Goal: Contribute content

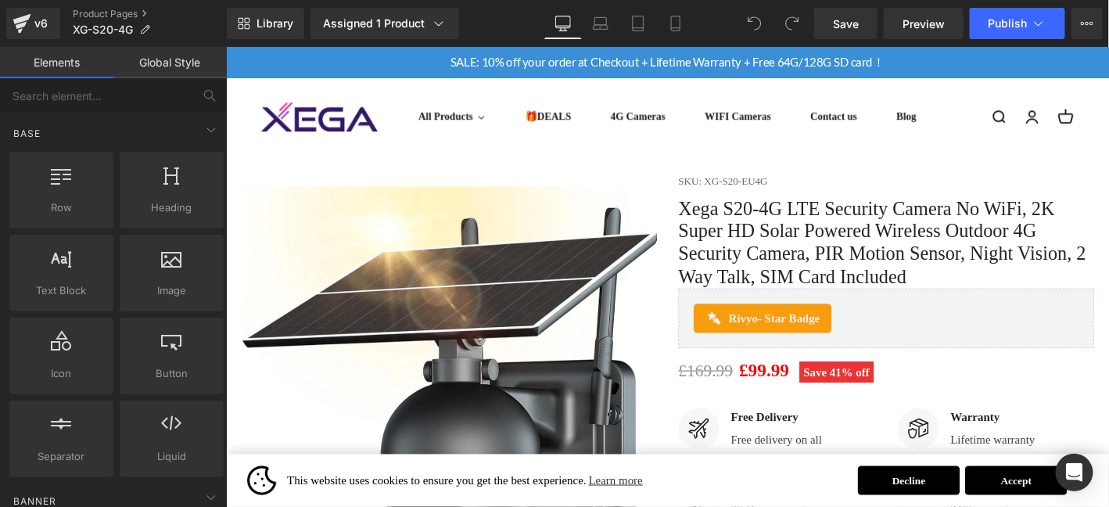
drag, startPoint x: 1170, startPoint y: 506, endPoint x: 1334, endPoint y: 52, distance: 482.2
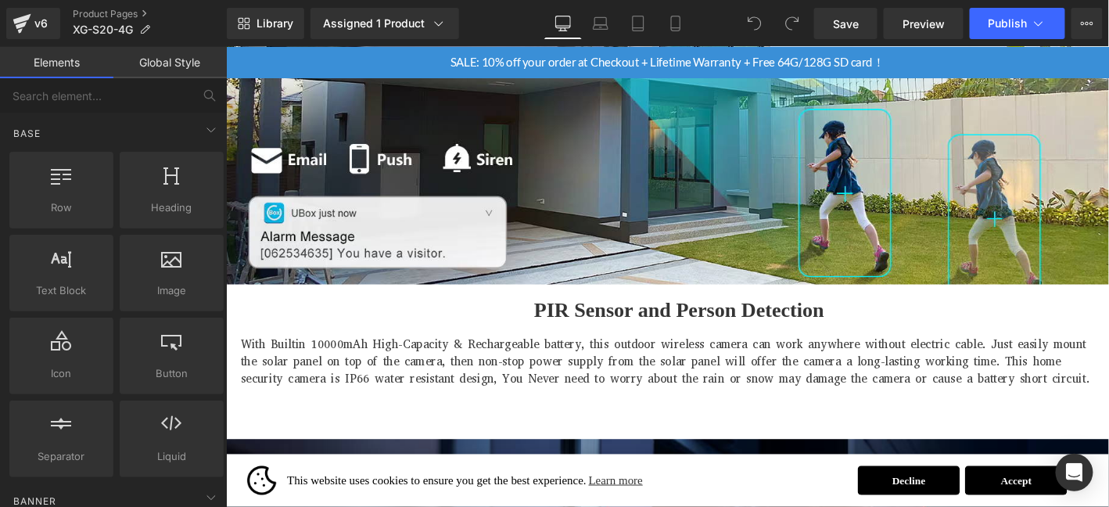
scroll to position [2529, 0]
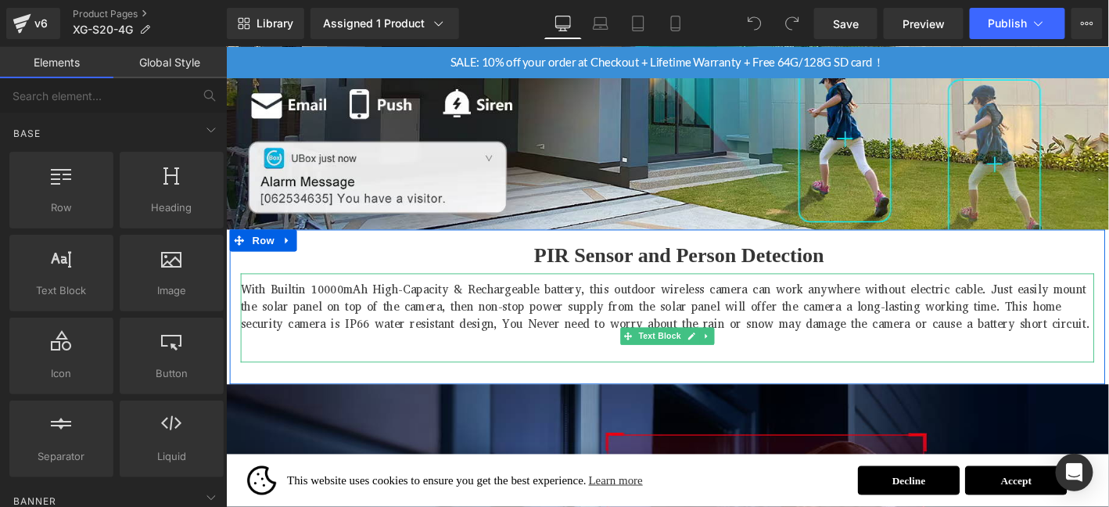
click at [1063, 344] on p "With Builtin 10000mAh High-Capacity & Rechargeable battery, this outdoor wirele…" at bounding box center [698, 324] width 915 height 56
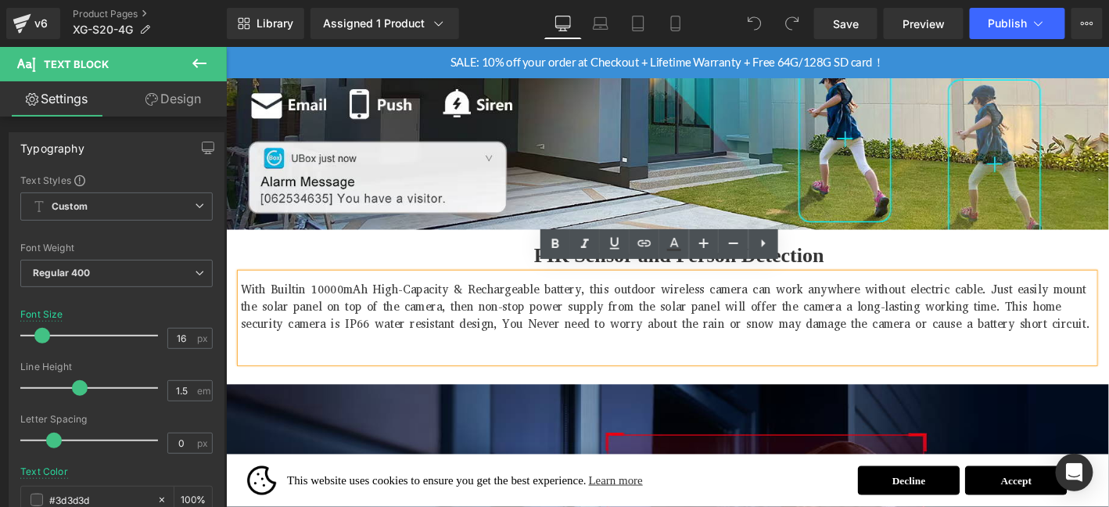
click at [1049, 326] on p "With Builtin 10000mAh High-Capacity & Rechargeable battery, this outdoor wirele…" at bounding box center [698, 324] width 915 height 56
click at [1072, 315] on p "With Builtin 10000mAh High-Capacity & Rechargeable battery, this outdoor wirele…" at bounding box center [698, 324] width 915 height 56
click at [1108, 272] on p "PIR Sensor and Person Detection" at bounding box center [711, 269] width 890 height 39
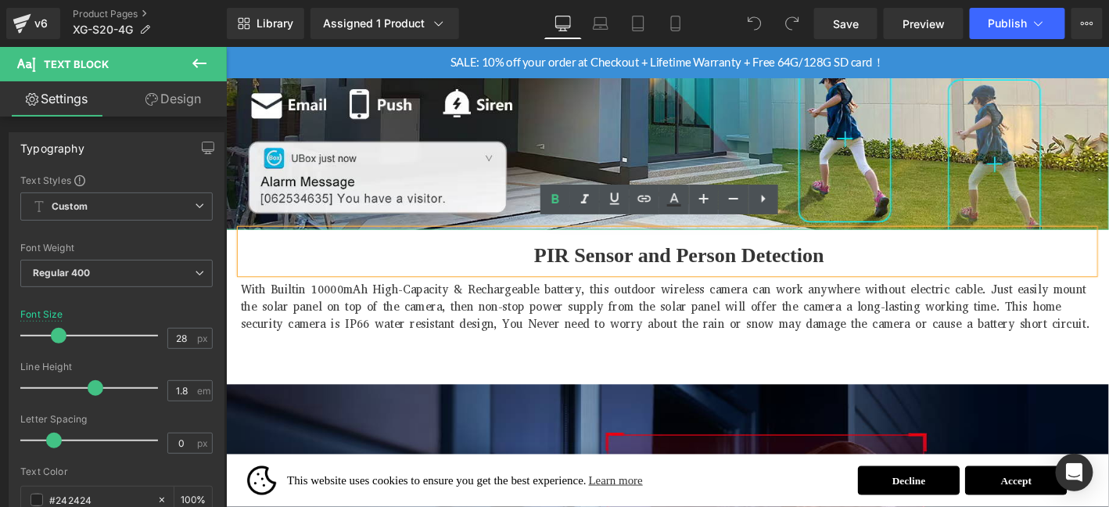
drag, startPoint x: 704, startPoint y: 167, endPoint x: 724, endPoint y: 252, distance: 87.5
click at [704, 167] on img at bounding box center [698, 48] width 946 height 388
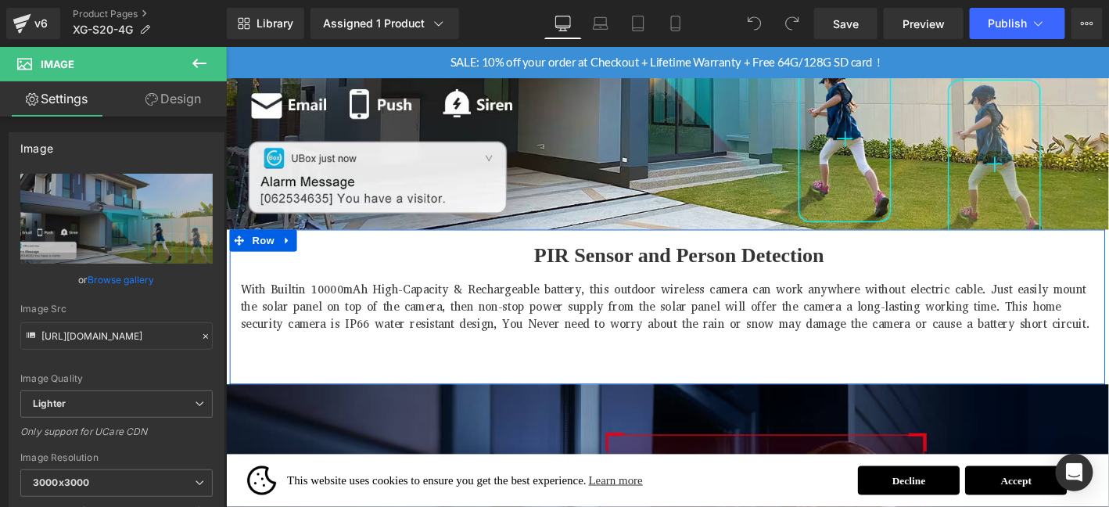
click at [1084, 289] on div "With Builtin 10000mAh High-Capacity & Rechargeable battery, this outdoor wirele…" at bounding box center [698, 336] width 915 height 95
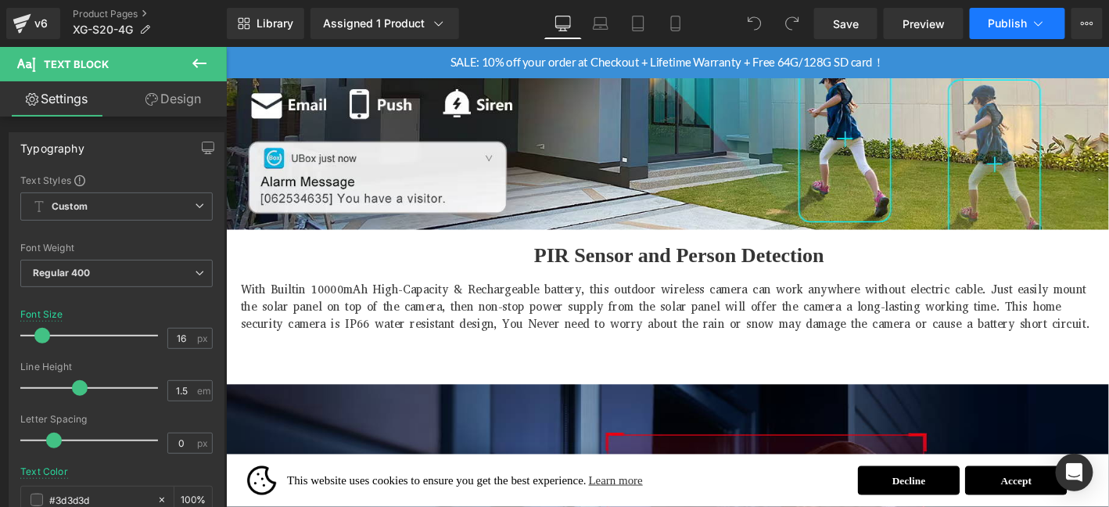
click at [1000, 20] on span "Publish" at bounding box center [1008, 23] width 39 height 13
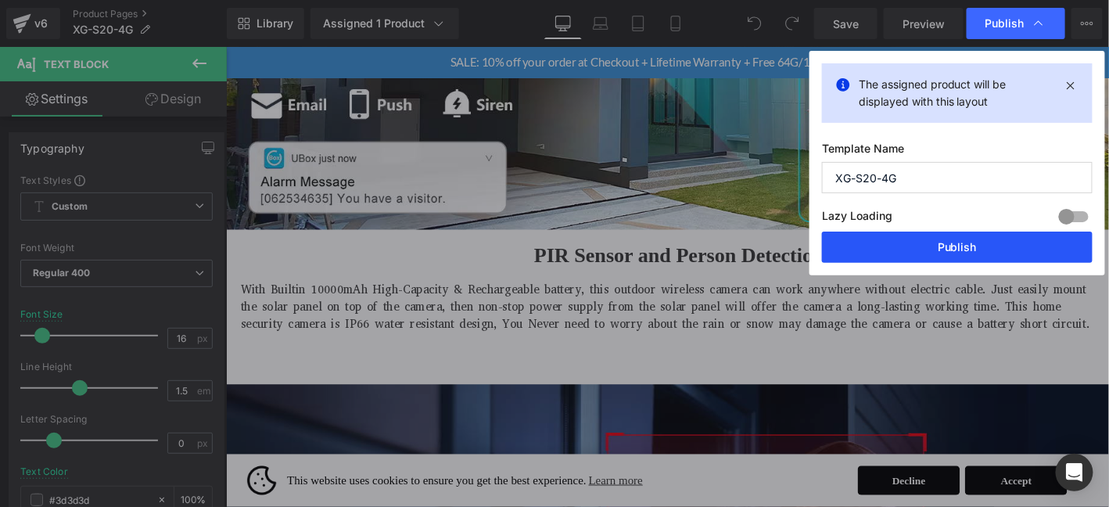
drag, startPoint x: 970, startPoint y: 249, endPoint x: 903, endPoint y: 219, distance: 73.5
click at [970, 249] on button "Publish" at bounding box center [957, 247] width 271 height 31
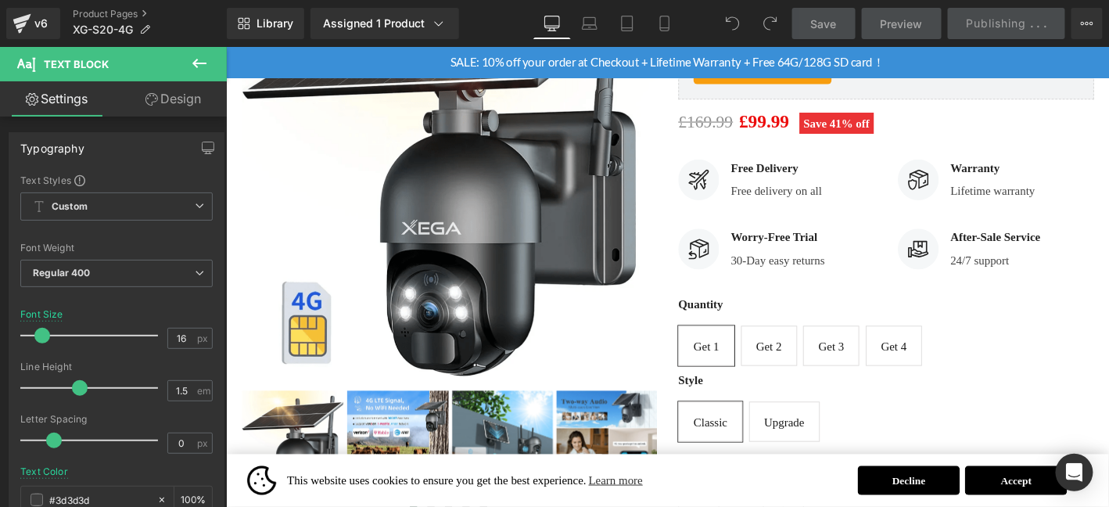
scroll to position [0, 0]
